Goal: Task Accomplishment & Management: Use online tool/utility

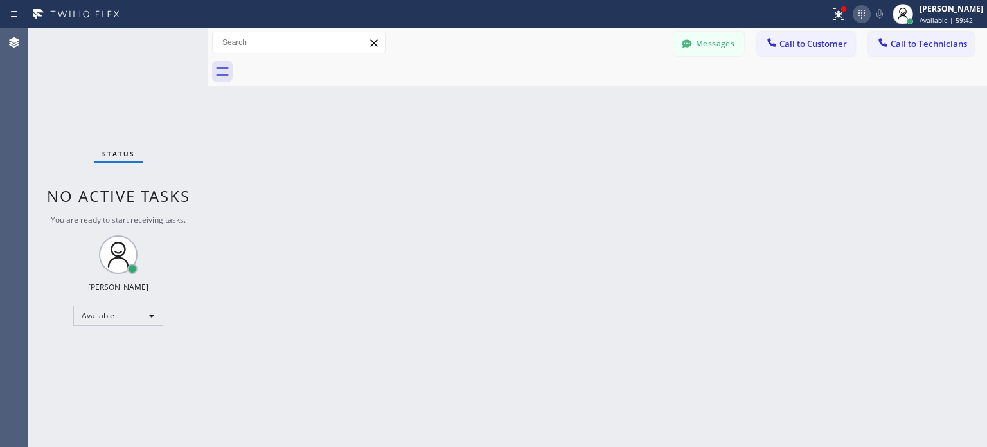
click at [863, 19] on icon at bounding box center [861, 13] width 15 height 15
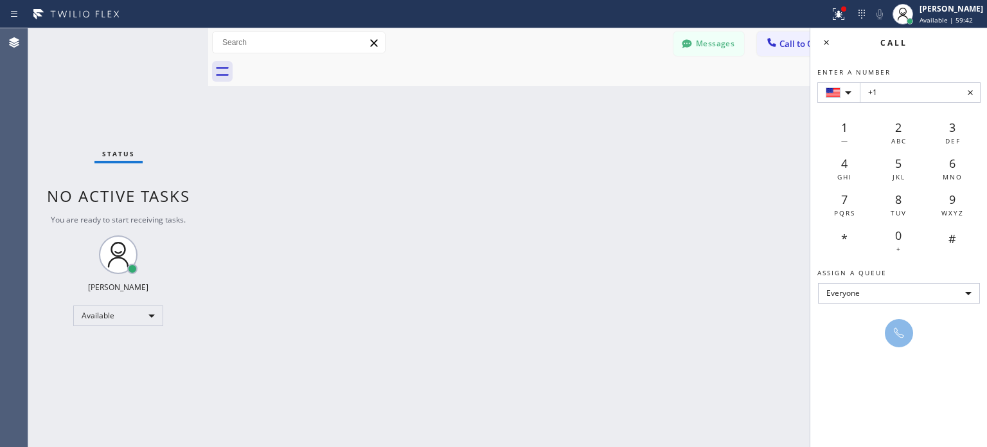
click at [891, 93] on input "+1" at bounding box center [920, 92] width 121 height 21
type input "+1 [PHONE_NUMBER]"
click at [901, 332] on icon at bounding box center [898, 332] width 15 height 15
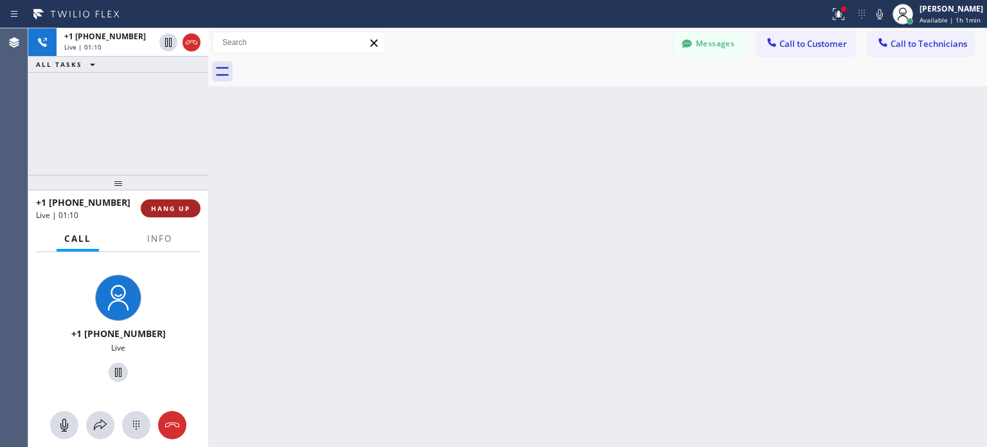
click at [180, 209] on span "HANG UP" at bounding box center [170, 208] width 39 height 9
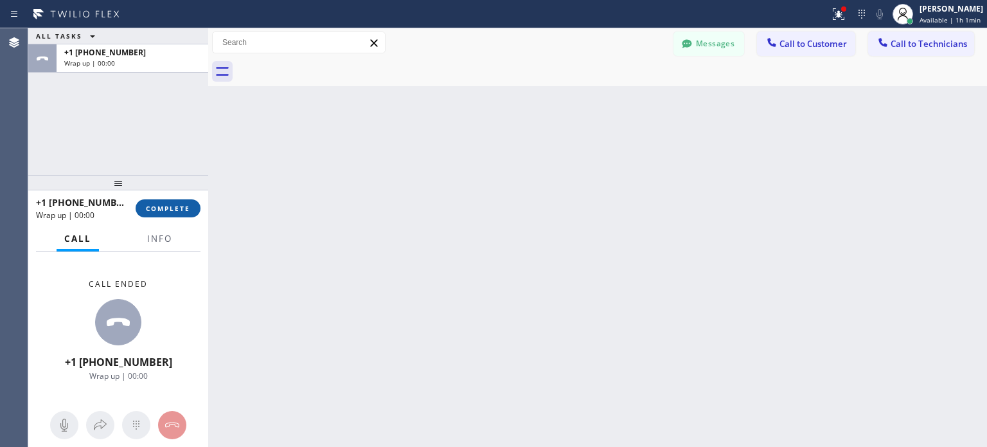
click at [176, 207] on span "COMPLETE" at bounding box center [168, 208] width 44 height 9
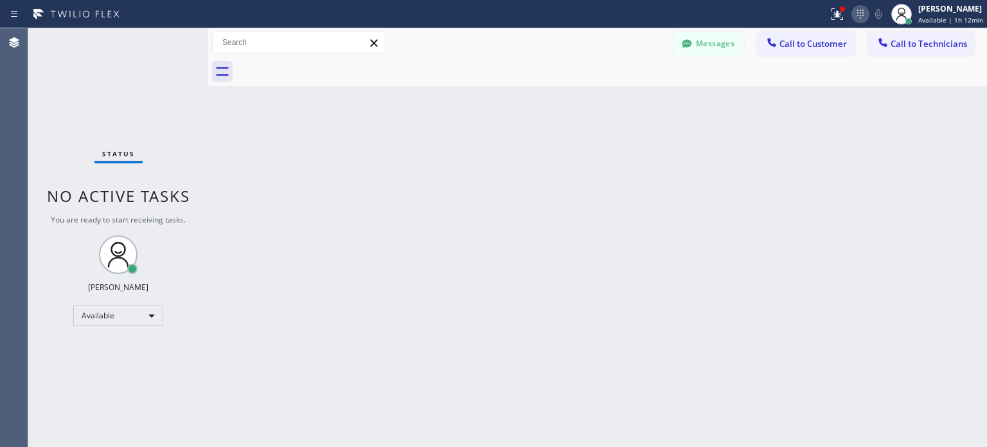
click at [860, 18] on icon at bounding box center [860, 13] width 15 height 15
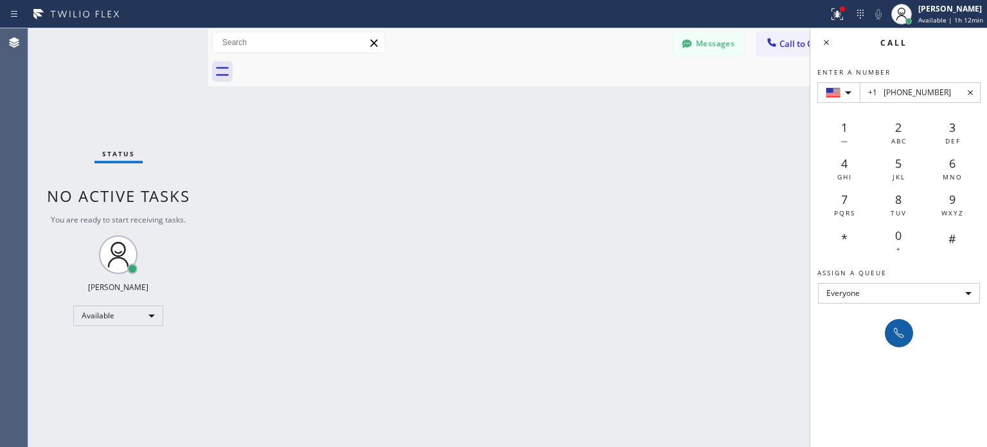
type input "+1 [PHONE_NUMBER]"
click at [906, 335] on div at bounding box center [899, 332] width 18 height 15
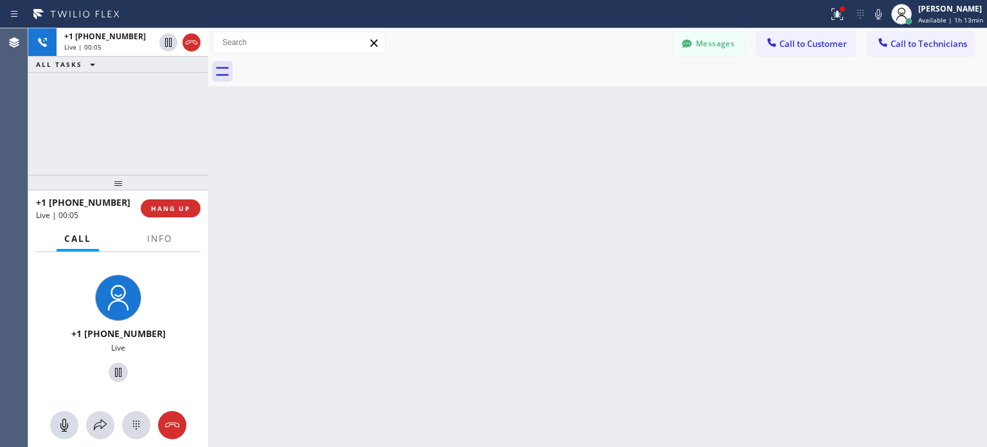
click at [177, 218] on div "+1 [PHONE_NUMBER] Live | 00:05 HANG UP" at bounding box center [118, 207] width 164 height 33
click at [175, 212] on span "HANG UP" at bounding box center [170, 208] width 39 height 9
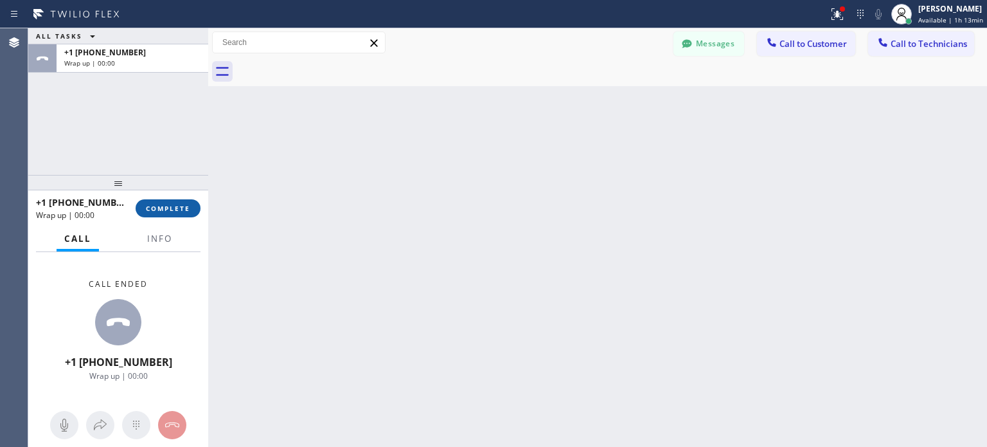
click at [176, 209] on span "COMPLETE" at bounding box center [168, 208] width 44 height 9
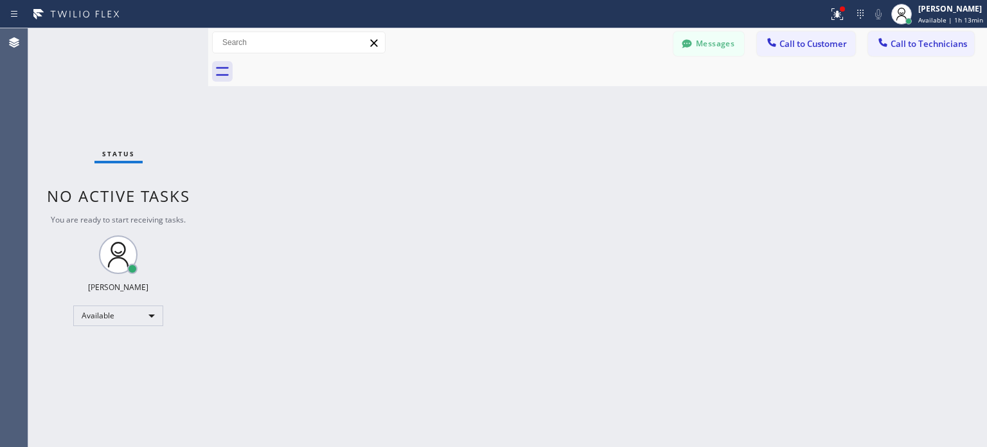
click at [863, 22] on div "Status report Issues detected These issues could affect your workflow. Please c…" at bounding box center [905, 14] width 164 height 28
click at [859, 19] on icon at bounding box center [860, 13] width 15 height 15
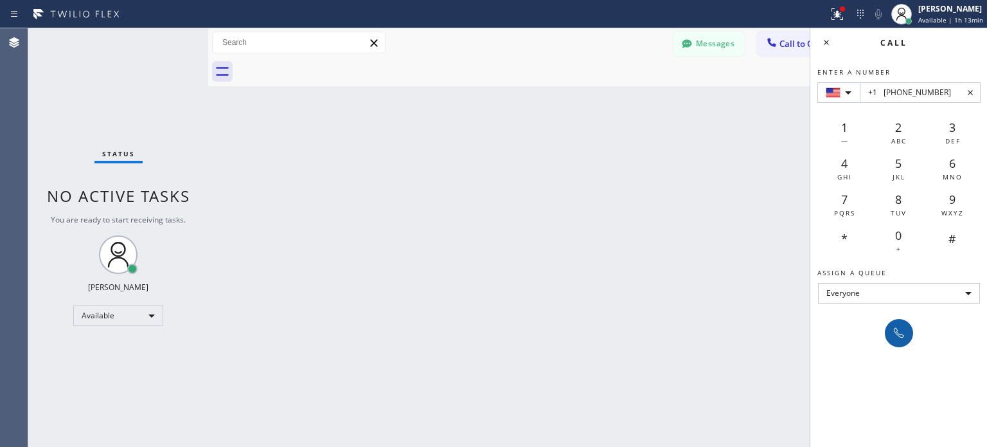
type input "+1 [PHONE_NUMBER]"
drag, startPoint x: 894, startPoint y: 334, endPoint x: 689, endPoint y: 10, distance: 384.1
click at [894, 333] on icon at bounding box center [898, 332] width 15 height 15
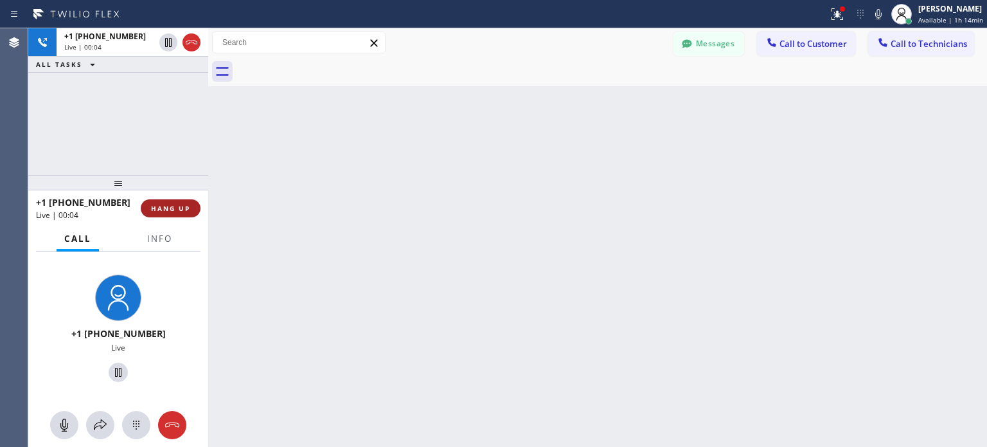
click at [186, 205] on span "HANG UP" at bounding box center [170, 208] width 39 height 9
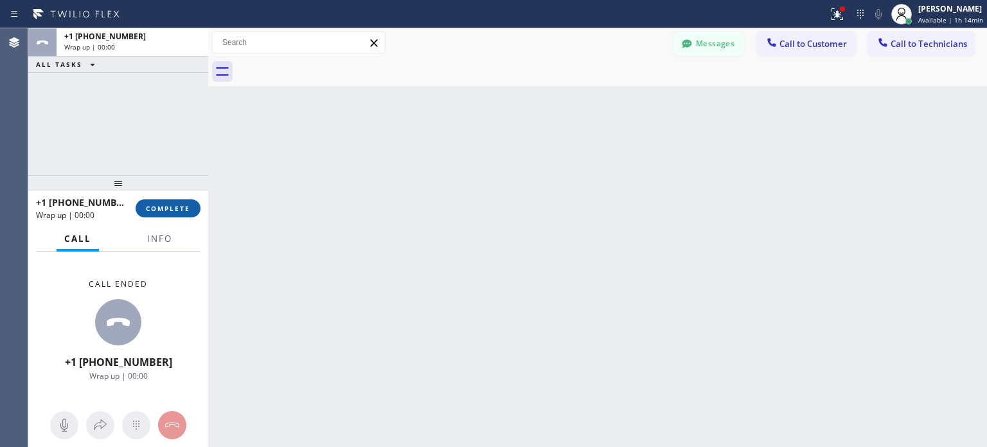
click at [179, 212] on span "COMPLETE" at bounding box center [168, 208] width 44 height 9
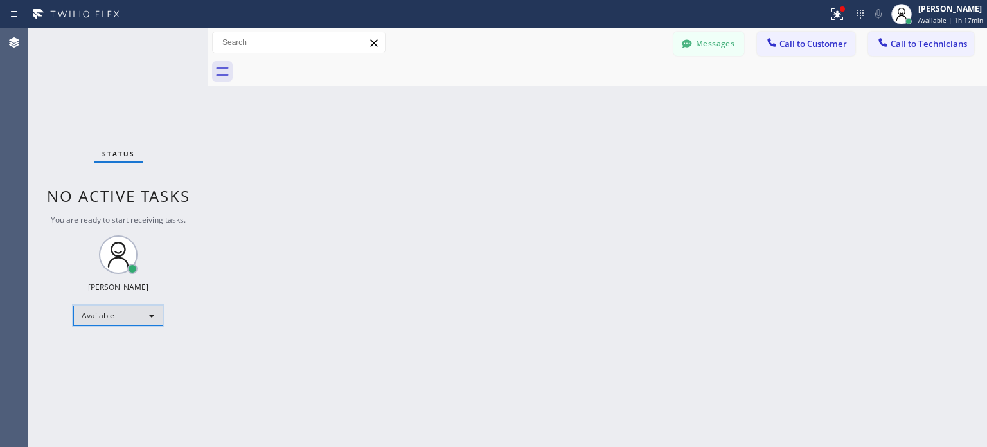
click at [147, 317] on div "Available" at bounding box center [118, 315] width 90 height 21
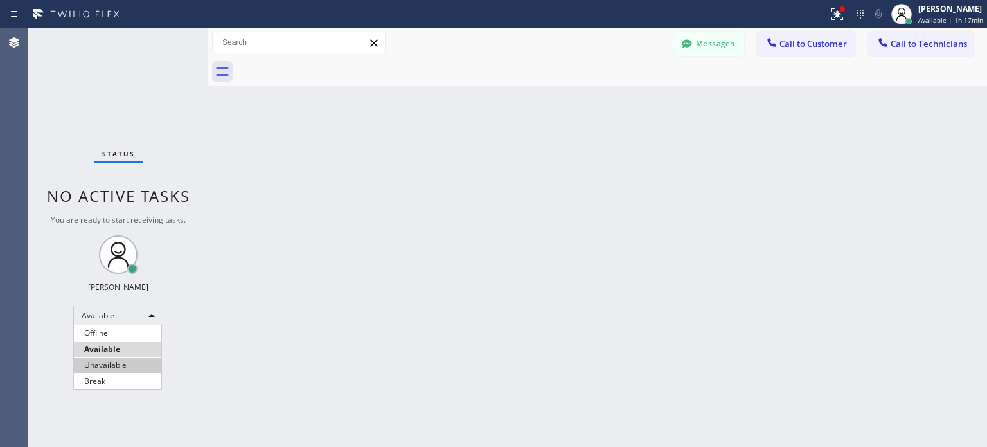
click at [119, 364] on li "Unavailable" at bounding box center [117, 364] width 87 height 15
